Goal: Find specific page/section: Find specific page/section

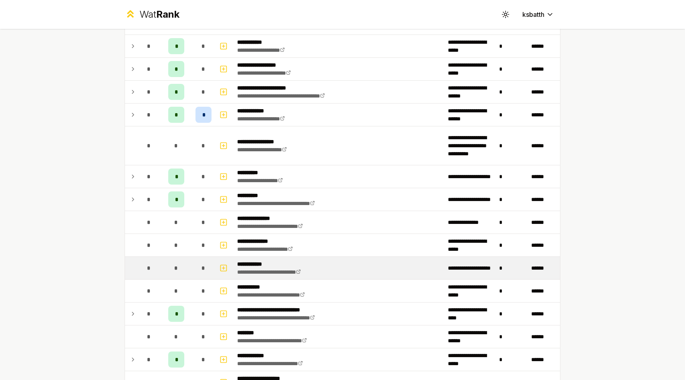
scroll to position [1277, 0]
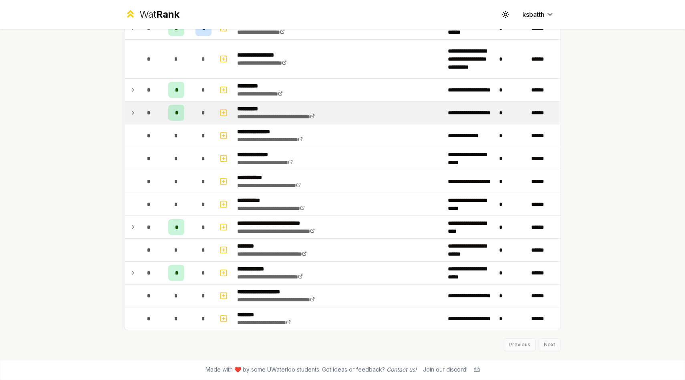
click at [133, 110] on icon at bounding box center [133, 113] width 6 height 10
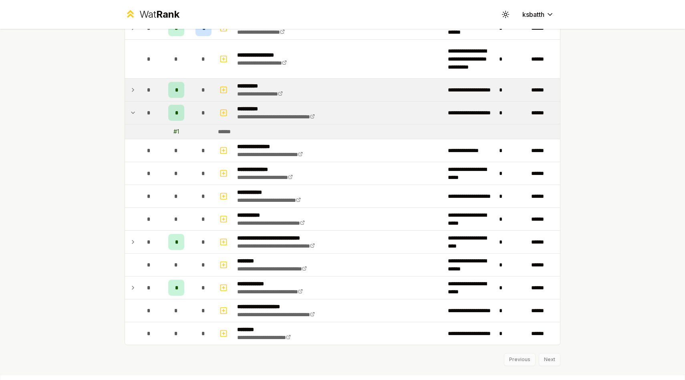
click at [135, 94] on icon at bounding box center [133, 90] width 6 height 10
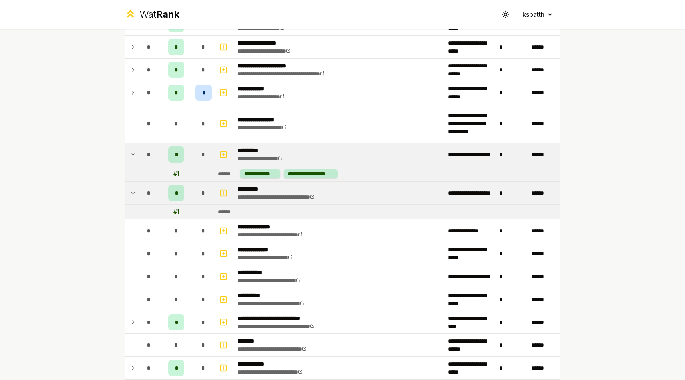
scroll to position [1198, 0]
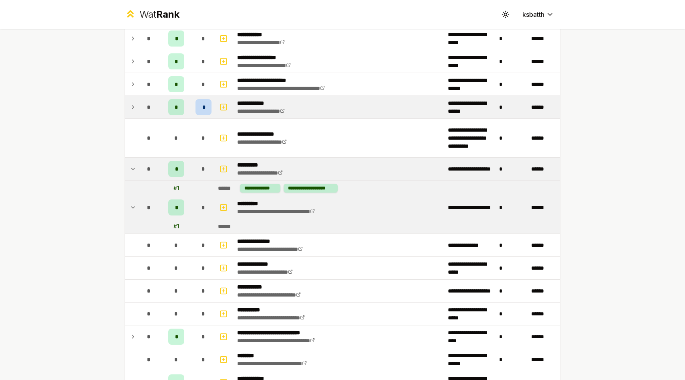
click at [139, 111] on td "*" at bounding box center [149, 107] width 22 height 22
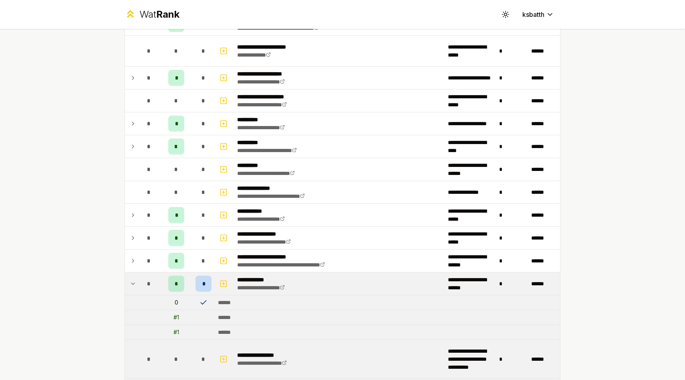
scroll to position [1004, 0]
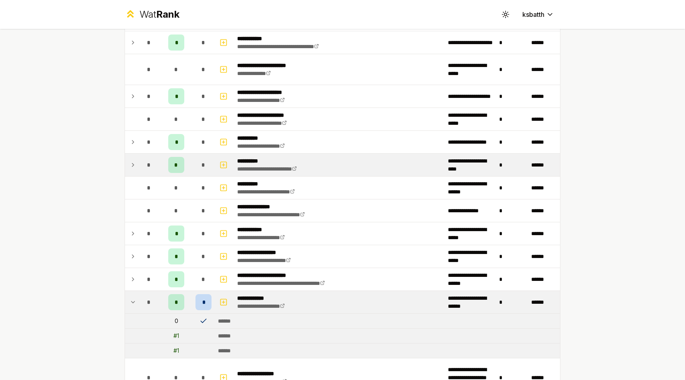
click at [131, 166] on icon at bounding box center [133, 165] width 6 height 10
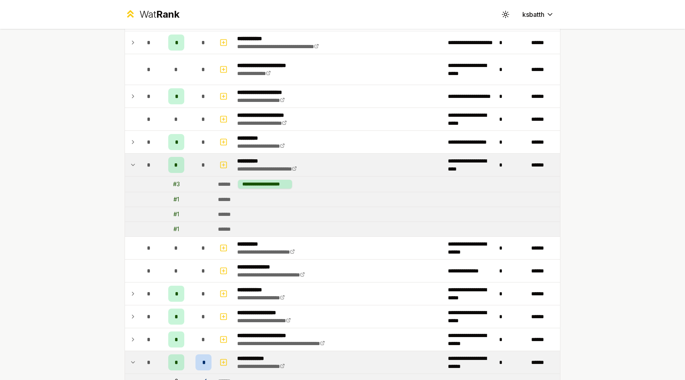
click at [131, 166] on icon at bounding box center [133, 165] width 6 height 10
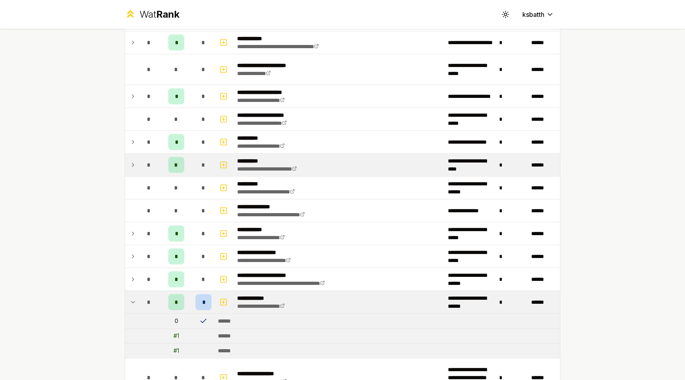
click at [131, 166] on icon at bounding box center [133, 165] width 6 height 10
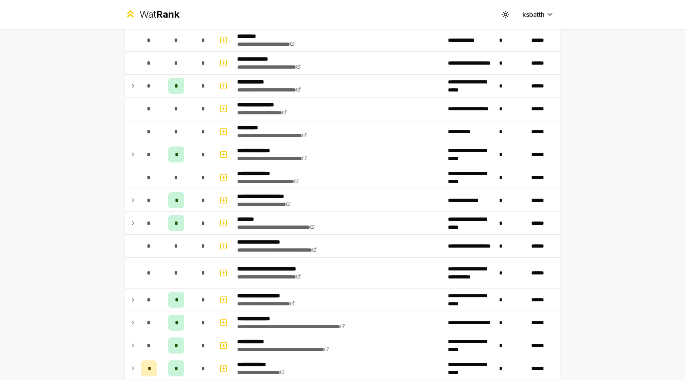
scroll to position [0, 0]
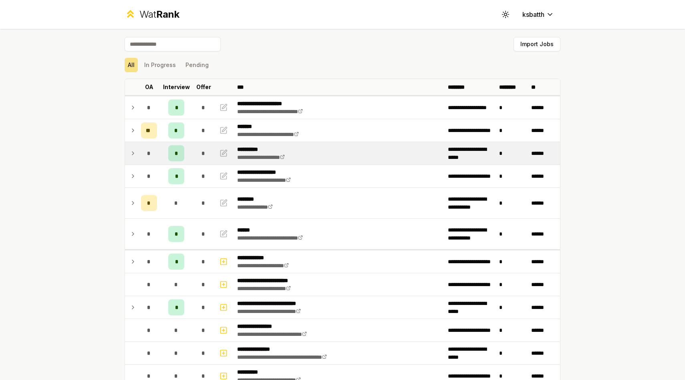
click at [133, 158] on td at bounding box center [131, 153] width 13 height 22
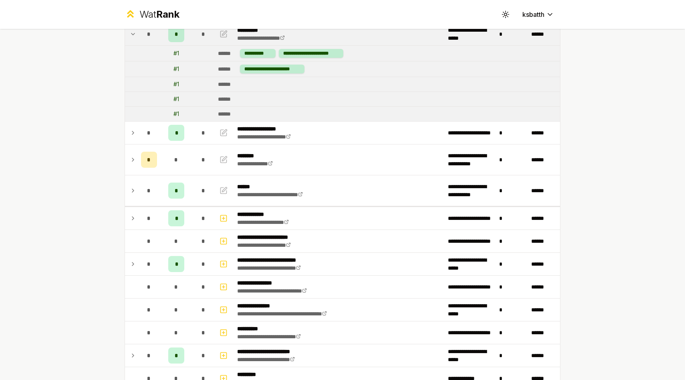
scroll to position [123, 0]
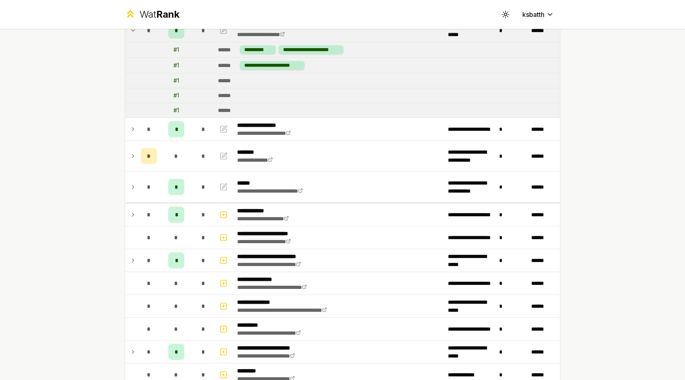
click at [303, 192] on icon at bounding box center [300, 190] width 5 height 5
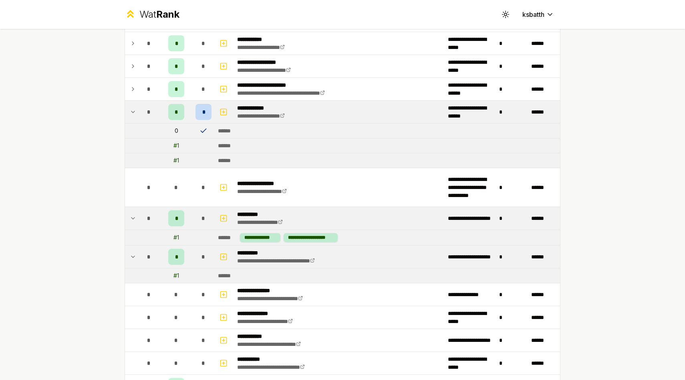
scroll to position [1359, 0]
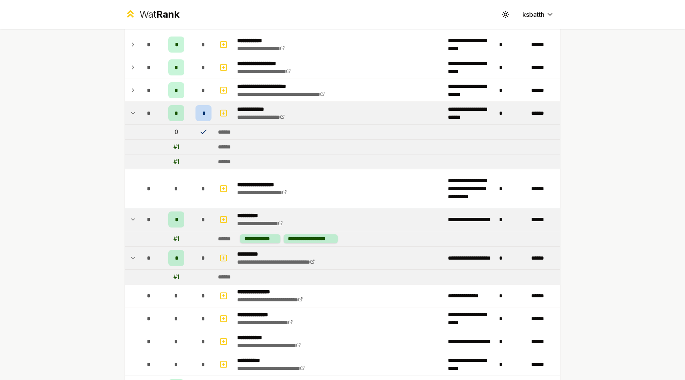
click at [131, 114] on icon at bounding box center [133, 113] width 6 height 10
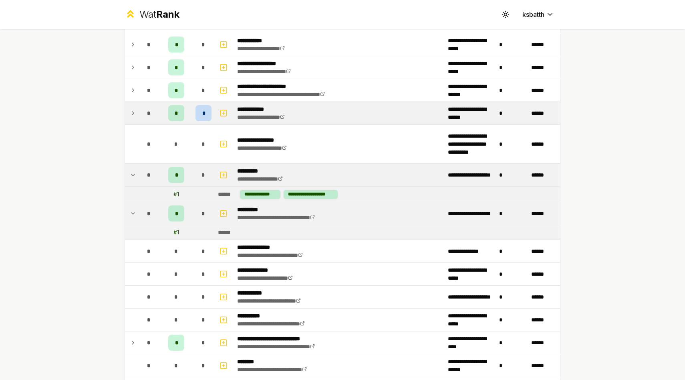
click at [131, 174] on icon at bounding box center [133, 175] width 6 height 10
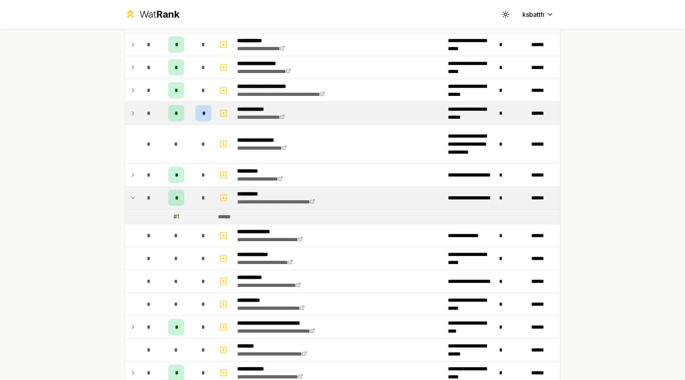
click at [134, 195] on icon at bounding box center [133, 198] width 6 height 10
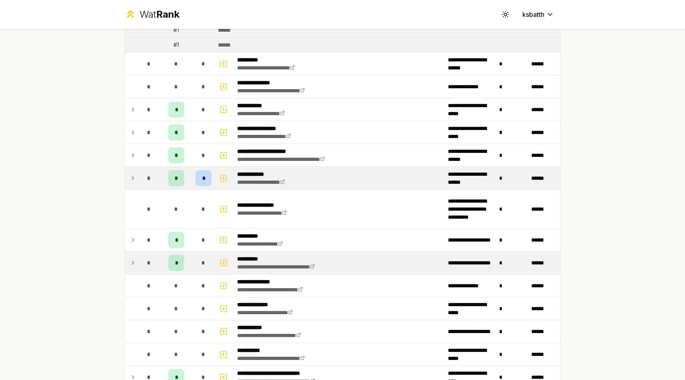
scroll to position [1294, 0]
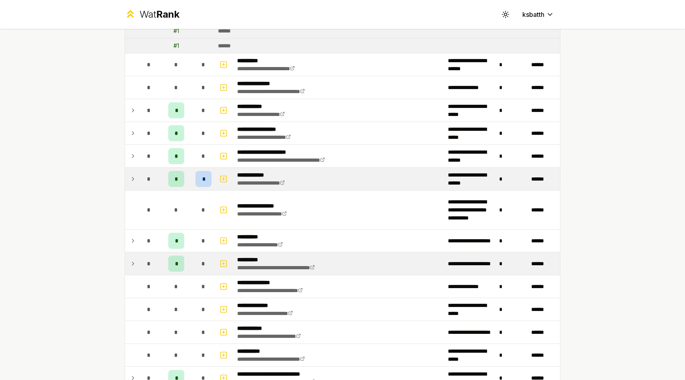
click at [133, 184] on td at bounding box center [131, 179] width 13 height 22
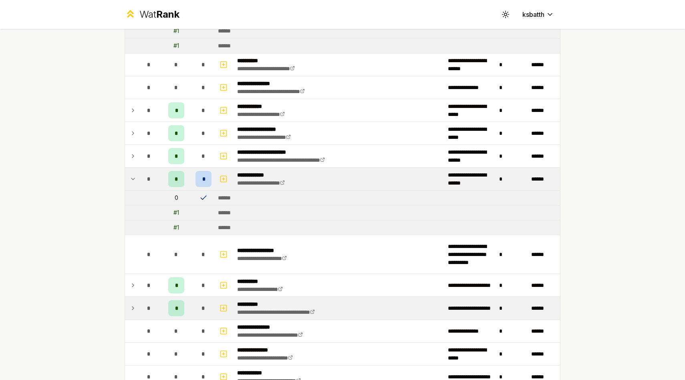
click at [133, 184] on td at bounding box center [131, 179] width 13 height 22
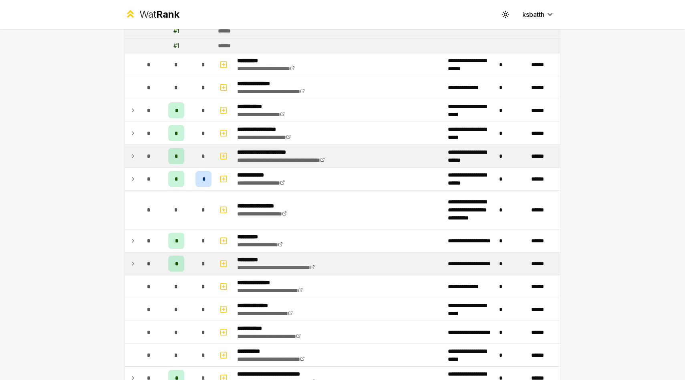
click at [135, 156] on icon at bounding box center [133, 156] width 6 height 10
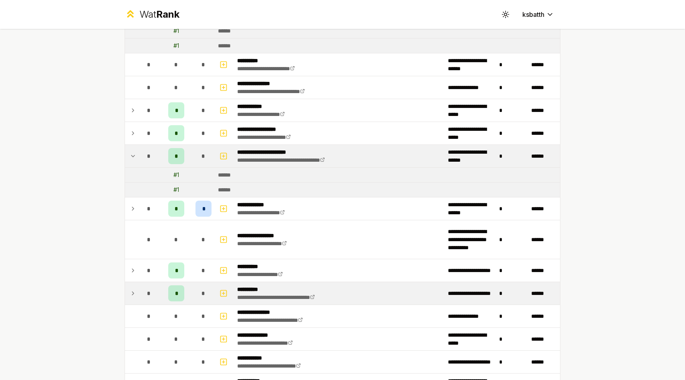
click at [135, 156] on icon at bounding box center [133, 156] width 6 height 10
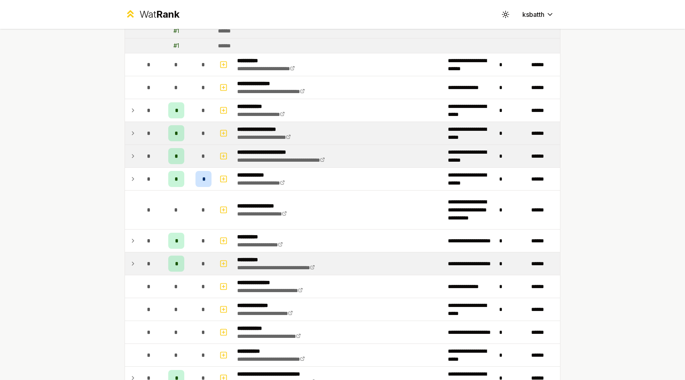
click at [135, 141] on td at bounding box center [131, 133] width 13 height 22
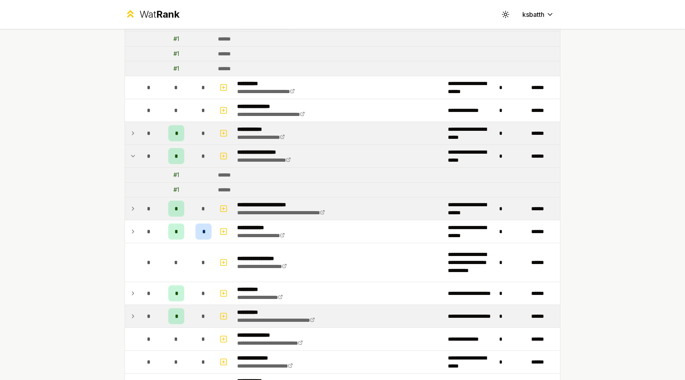
click at [135, 140] on td at bounding box center [131, 133] width 13 height 22
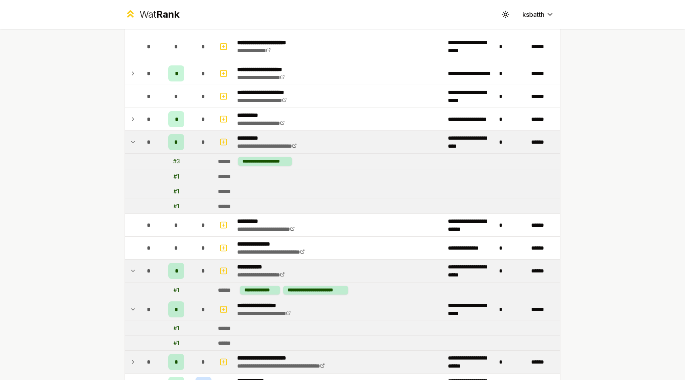
scroll to position [1130, 0]
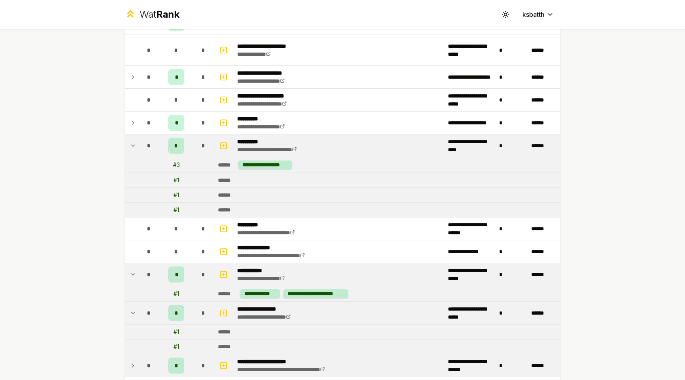
click at [131, 139] on td at bounding box center [131, 145] width 13 height 22
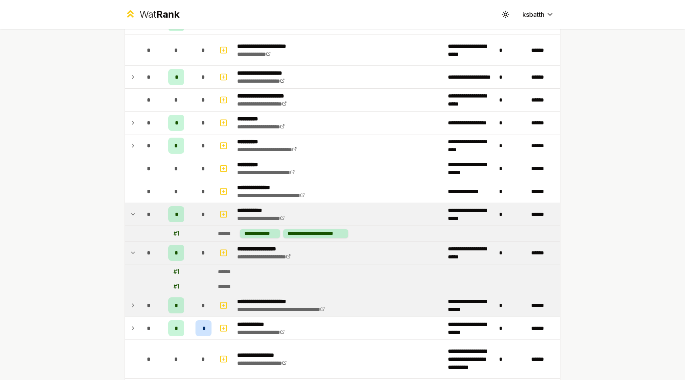
click at [130, 219] on td at bounding box center [131, 214] width 13 height 22
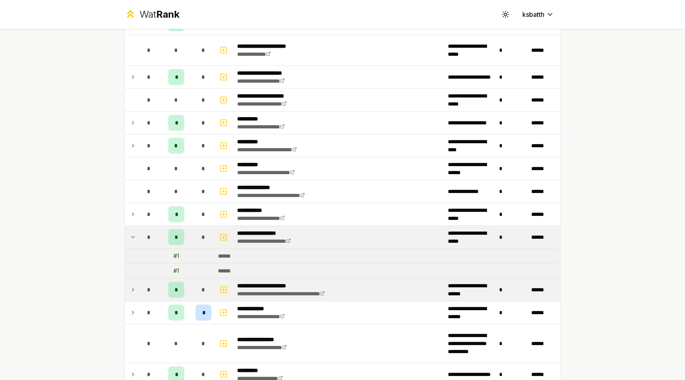
click at [135, 238] on icon at bounding box center [133, 237] width 6 height 10
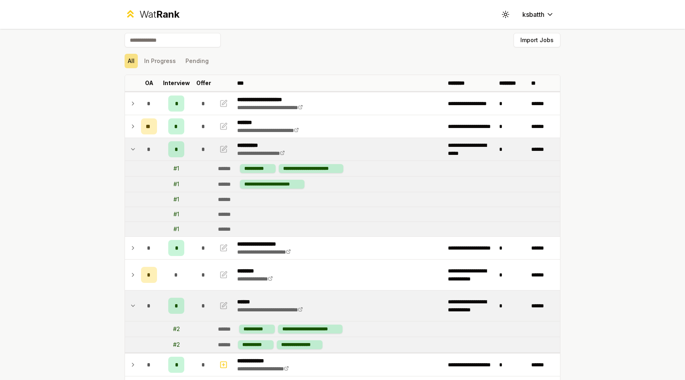
scroll to position [0, 0]
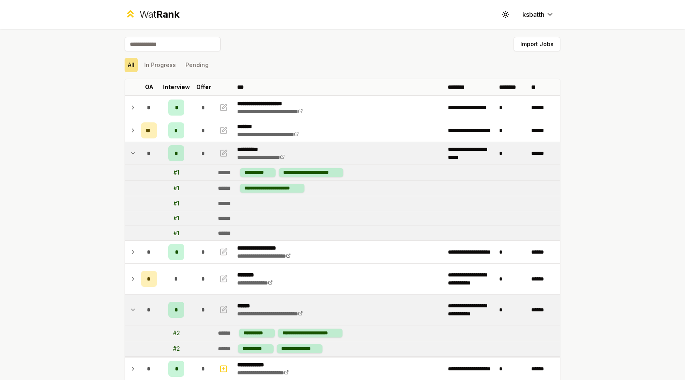
click at [134, 147] on td at bounding box center [131, 153] width 13 height 22
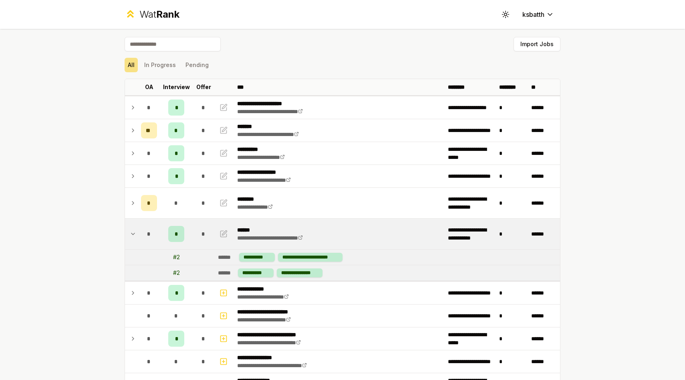
click at [134, 234] on icon at bounding box center [133, 234] width 6 height 10
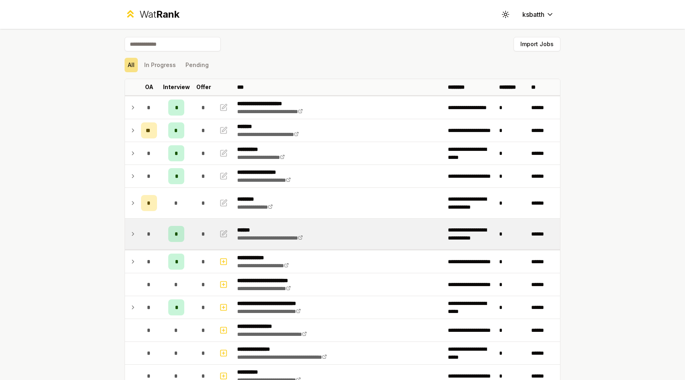
click at [135, 234] on icon at bounding box center [133, 234] width 6 height 10
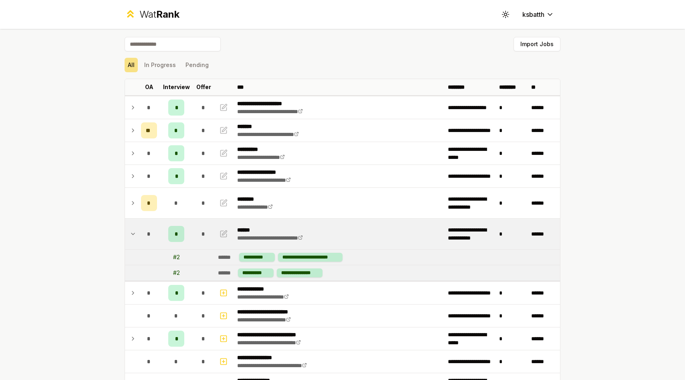
click at [135, 234] on icon at bounding box center [133, 234] width 6 height 10
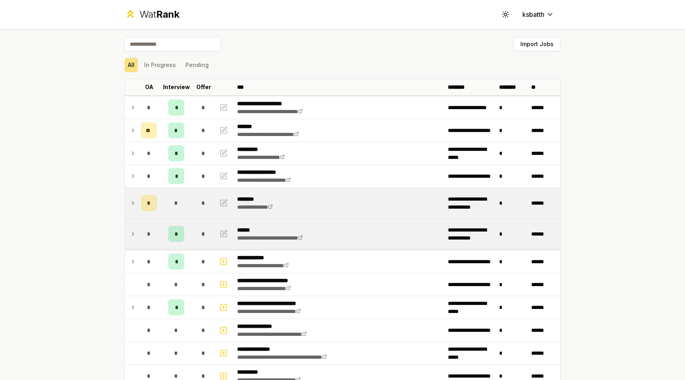
click at [130, 200] on icon at bounding box center [133, 203] width 6 height 10
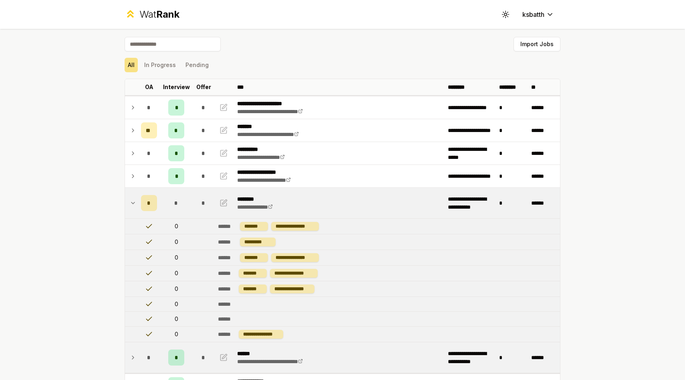
click at [130, 200] on icon at bounding box center [133, 203] width 6 height 10
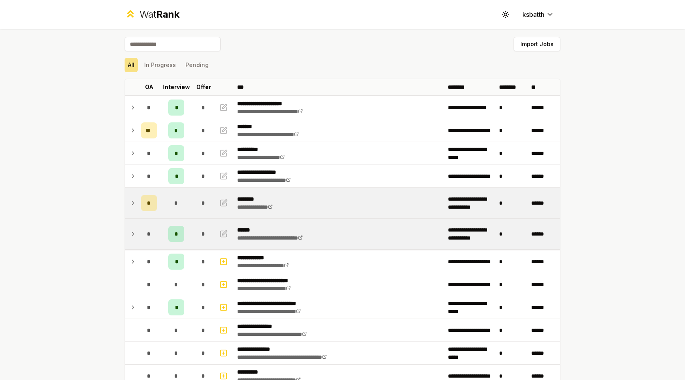
click at [131, 206] on icon at bounding box center [133, 203] width 6 height 10
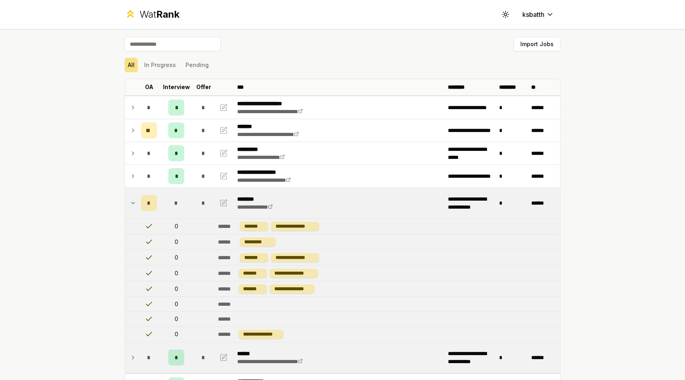
click at [131, 206] on icon at bounding box center [133, 203] width 6 height 10
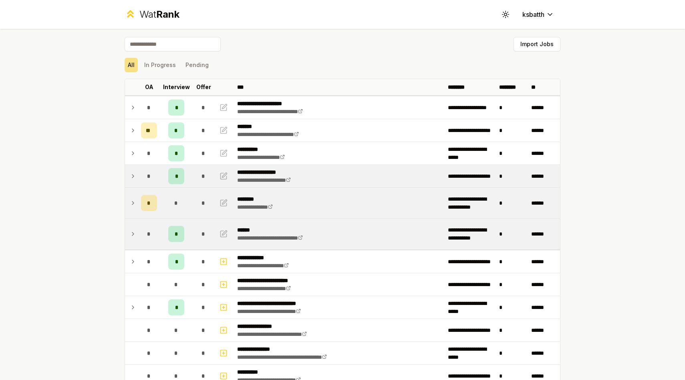
click at [133, 184] on td at bounding box center [131, 176] width 13 height 22
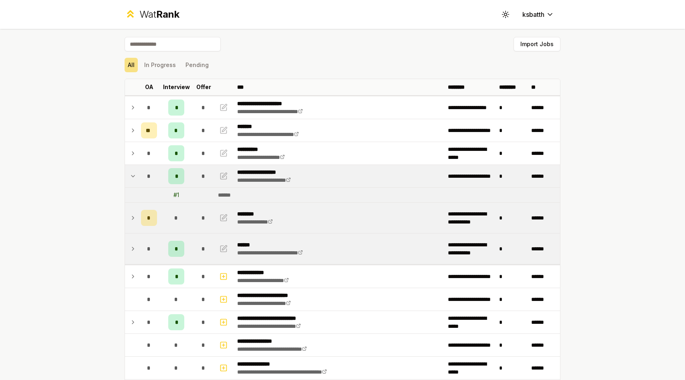
click at [133, 184] on td at bounding box center [131, 176] width 13 height 22
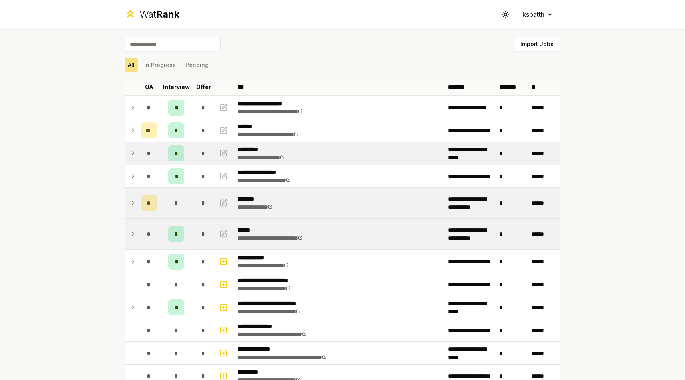
click at [140, 146] on td "*" at bounding box center [149, 153] width 22 height 22
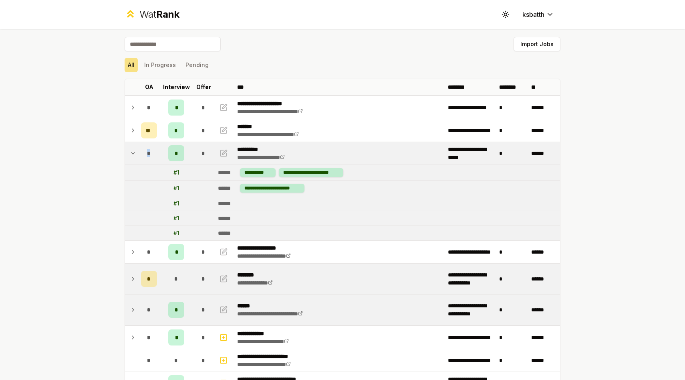
click at [140, 146] on td "*" at bounding box center [149, 153] width 22 height 22
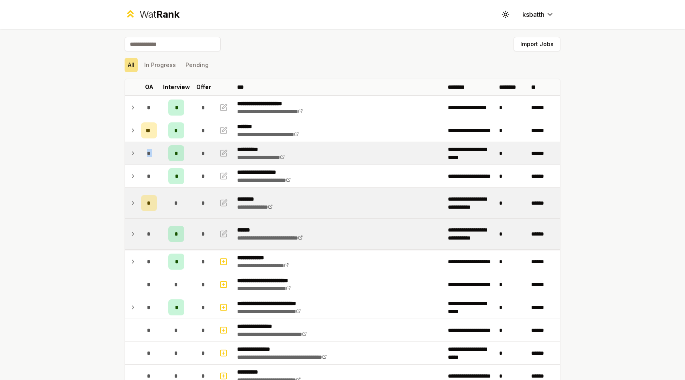
click at [140, 146] on td "*" at bounding box center [149, 153] width 22 height 22
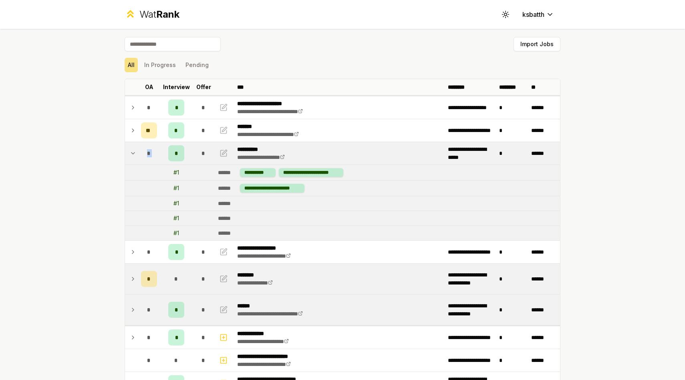
click at [140, 146] on td "*" at bounding box center [149, 153] width 22 height 22
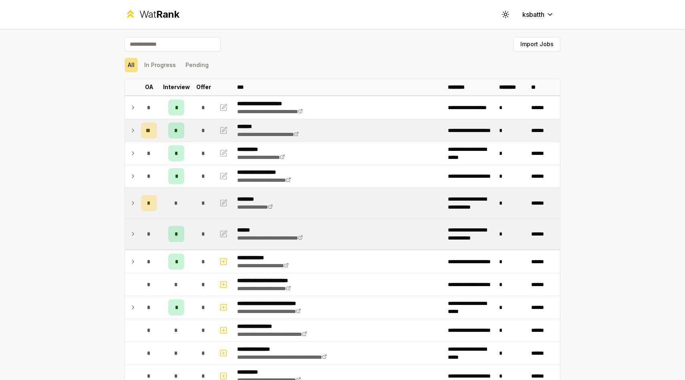
click at [136, 135] on td at bounding box center [131, 130] width 13 height 22
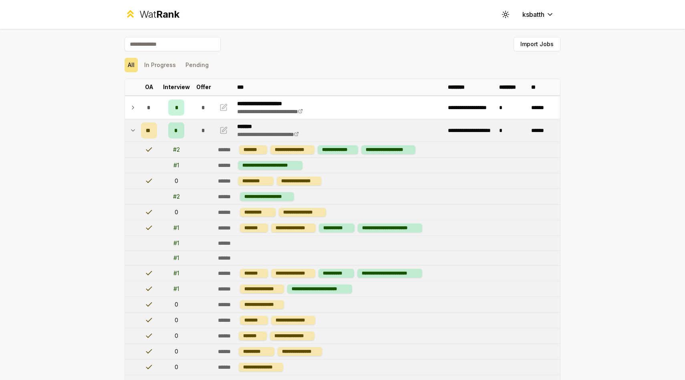
click at [138, 137] on td "**" at bounding box center [149, 130] width 22 height 22
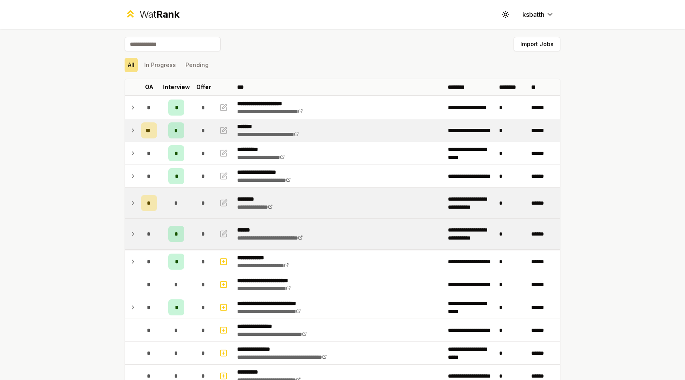
click at [130, 132] on icon at bounding box center [133, 130] width 6 height 10
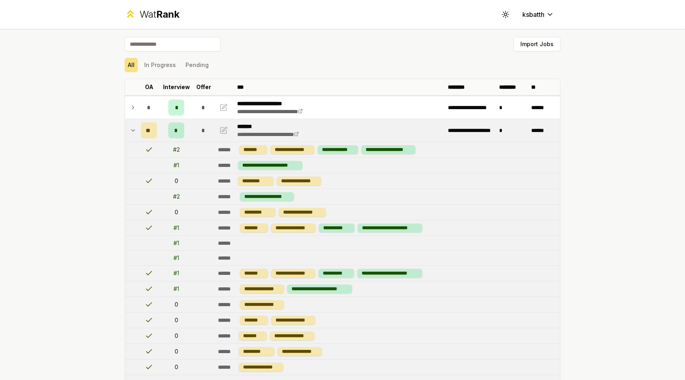
click at [133, 127] on icon at bounding box center [133, 130] width 6 height 10
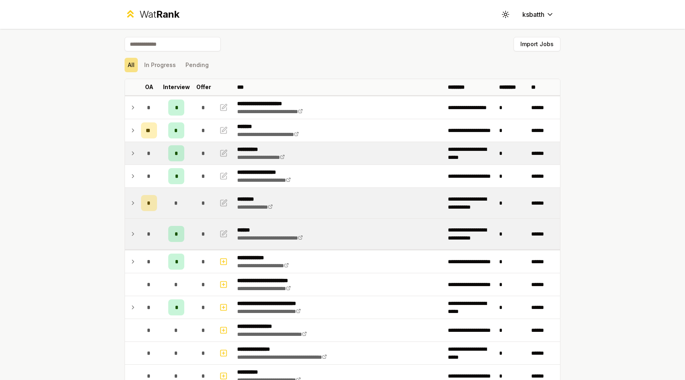
click at [139, 154] on td "*" at bounding box center [149, 153] width 22 height 22
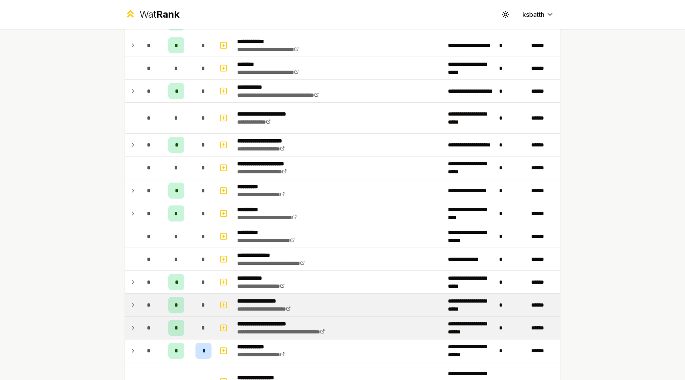
scroll to position [1353, 0]
